Goal: Task Accomplishment & Management: Manage account settings

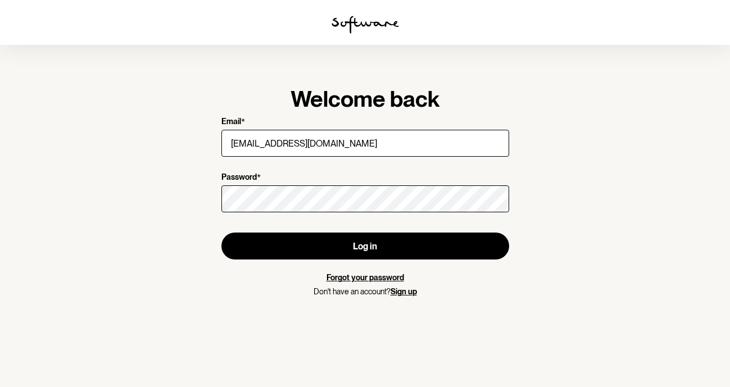
type input "[EMAIL_ADDRESS][DOMAIN_NAME]"
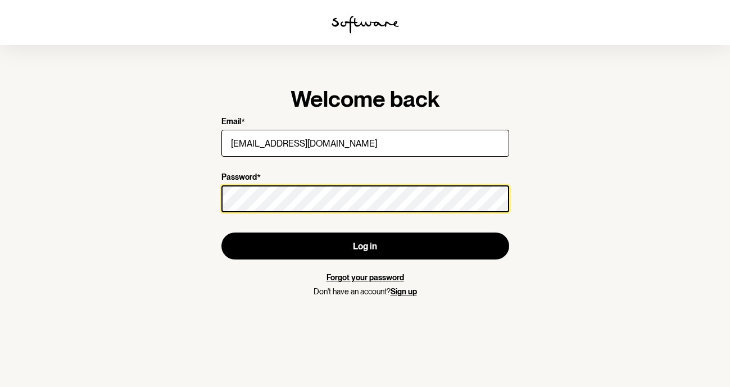
click at [222, 233] on button "Log in" at bounding box center [366, 246] width 288 height 27
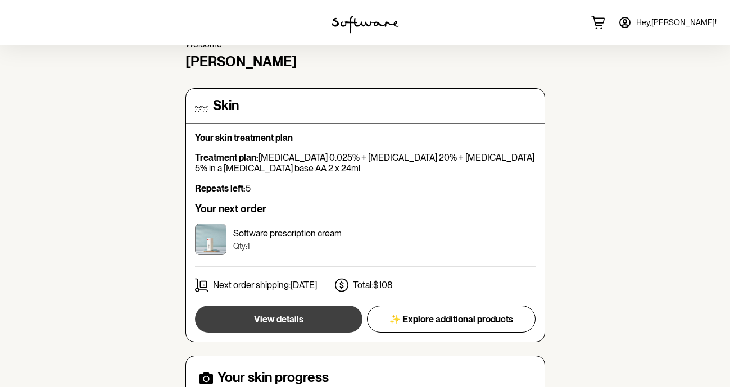
scroll to position [59, 0]
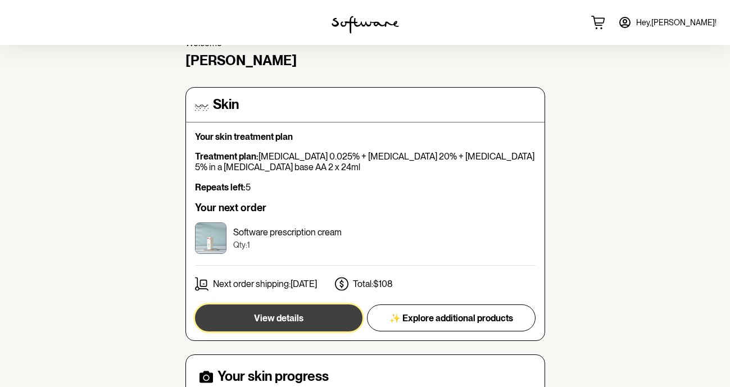
click at [301, 326] on button "View details" at bounding box center [279, 318] width 168 height 27
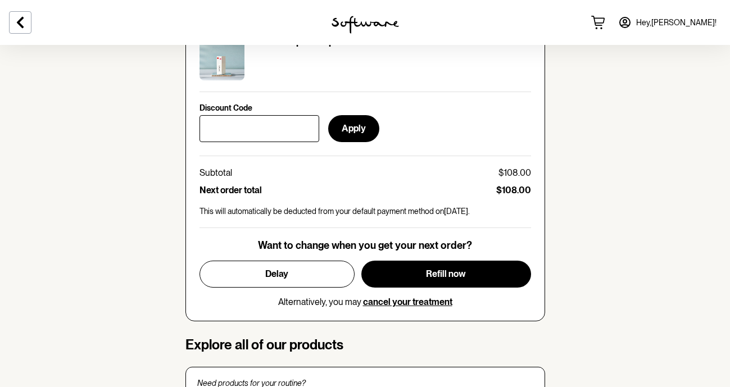
scroll to position [552, 0]
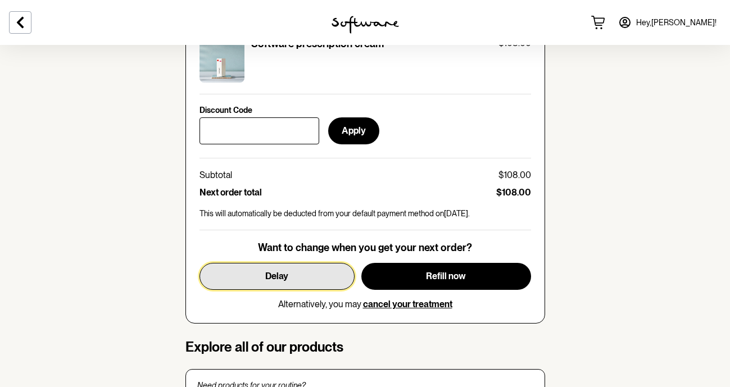
click at [287, 277] on span "Delay" at bounding box center [276, 276] width 23 height 11
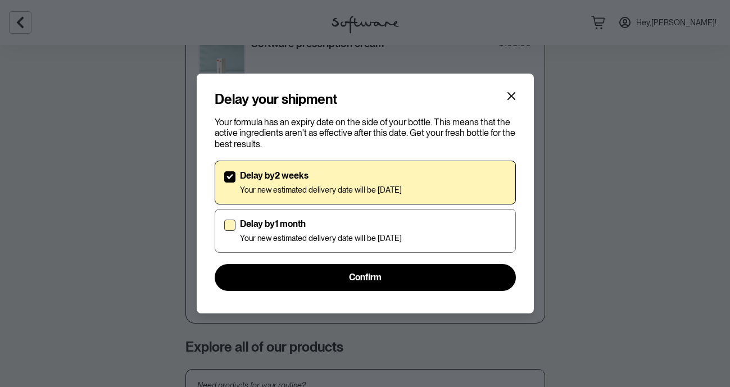
click at [286, 223] on p "Delay by 1 month" at bounding box center [321, 224] width 162 height 11
click at [224, 231] on input "Delay by 1 month Your new estimated delivery date will be [DATE]" at bounding box center [224, 231] width 1 height 1
checkbox input "true"
checkbox input "false"
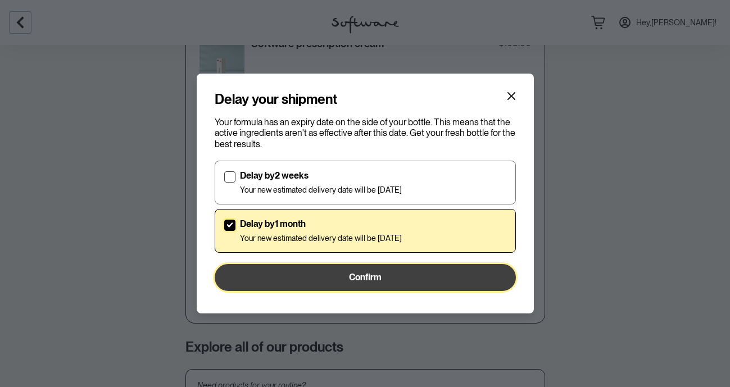
click at [328, 265] on button "Confirm" at bounding box center [365, 277] width 301 height 27
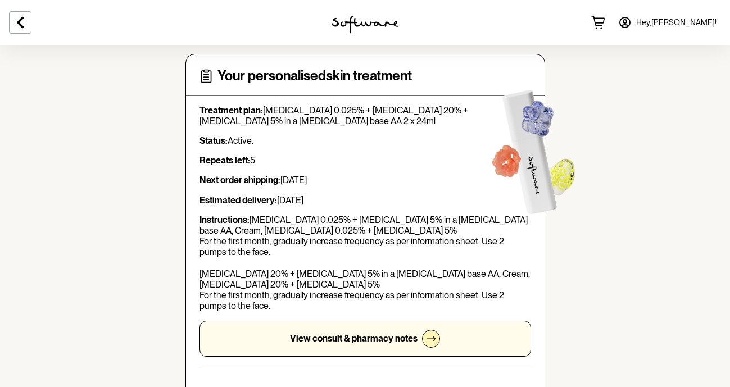
scroll to position [0, 0]
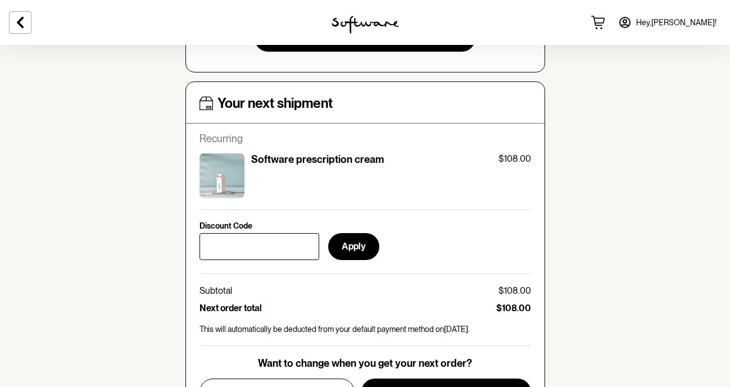
scroll to position [460, 0]
